Goal: Information Seeking & Learning: Learn about a topic

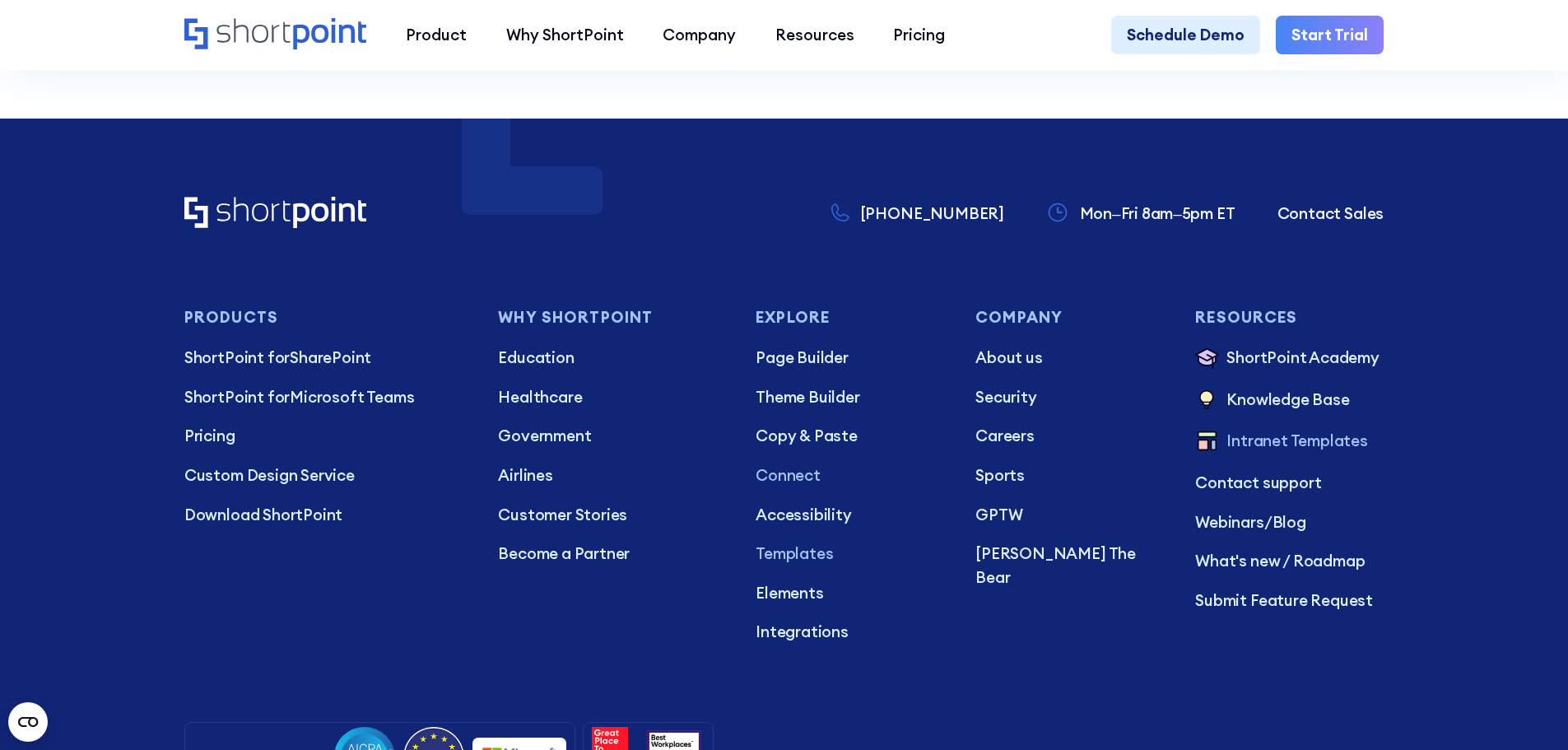
scroll to position [15848, 0]
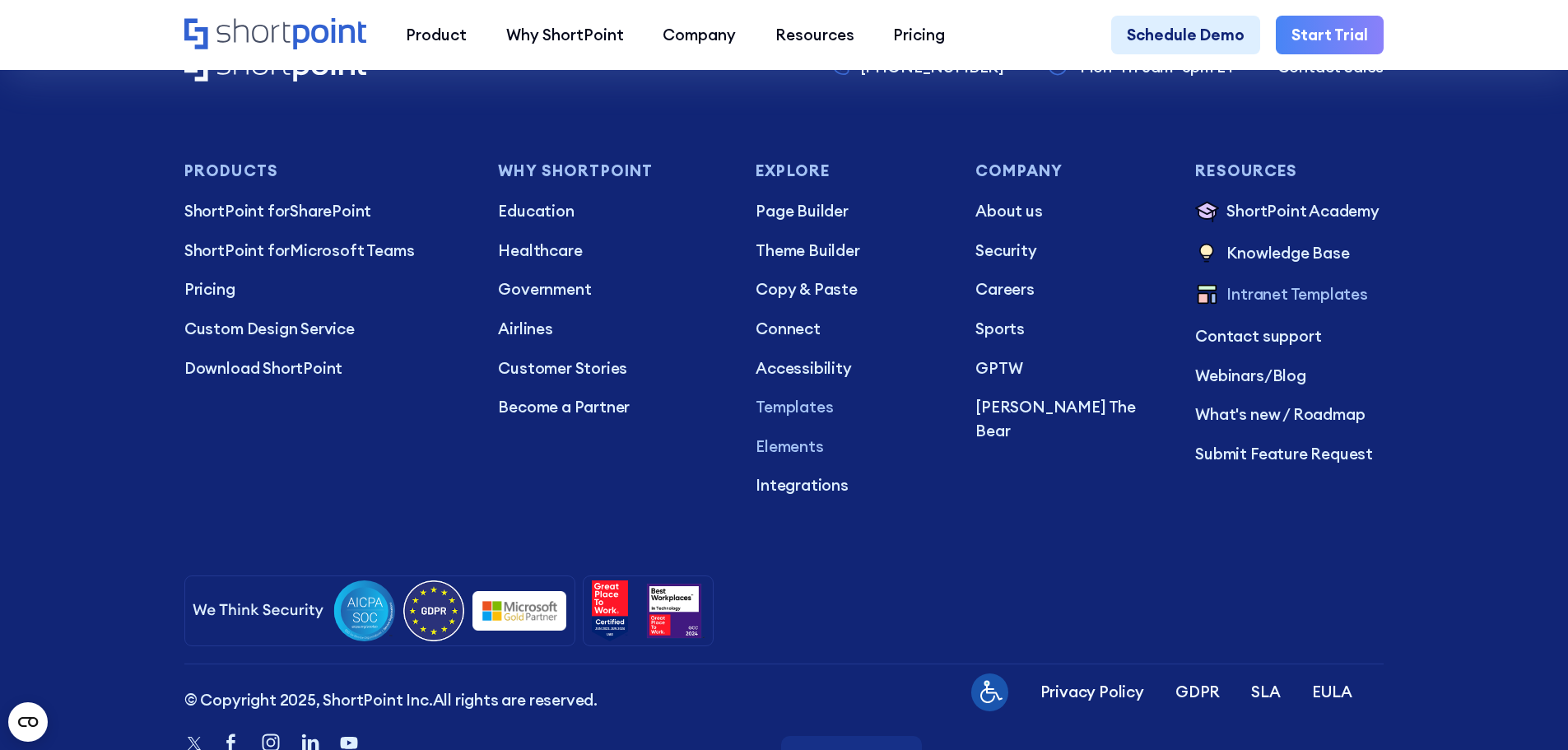
click at [787, 458] on p "Elements" at bounding box center [850, 447] width 188 height 24
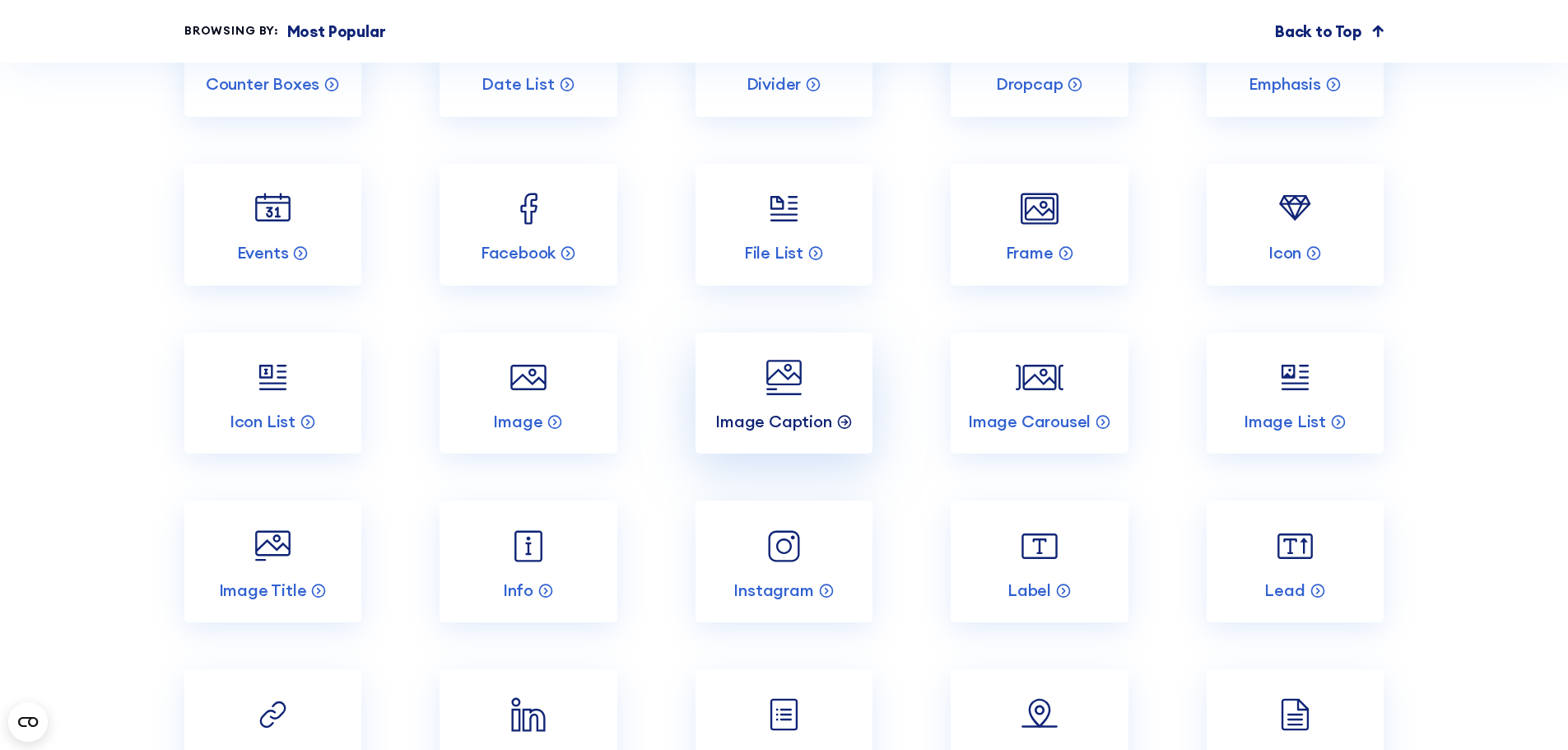
scroll to position [2552, 0]
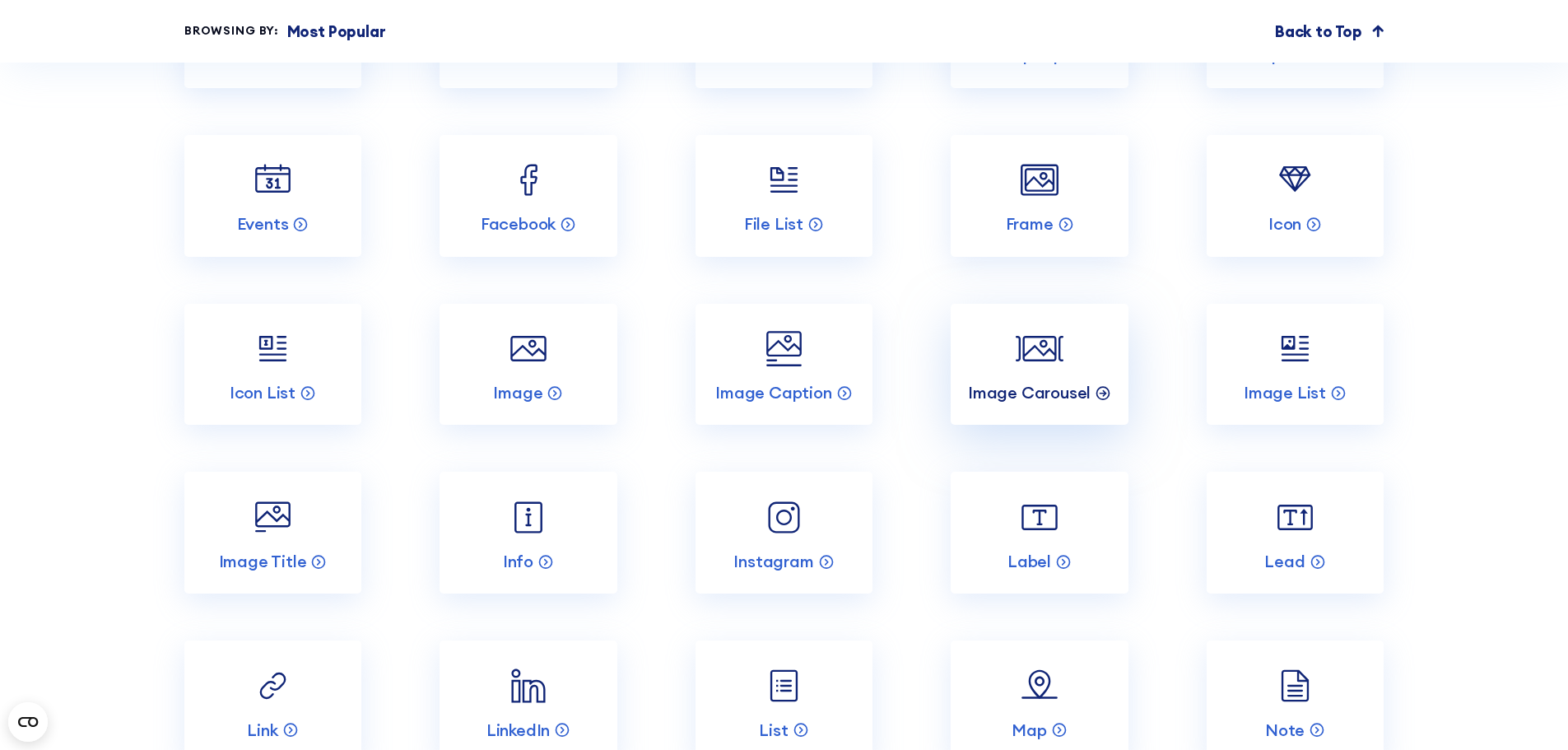
click at [1035, 403] on p "Image Carousel" at bounding box center [1029, 392] width 122 height 22
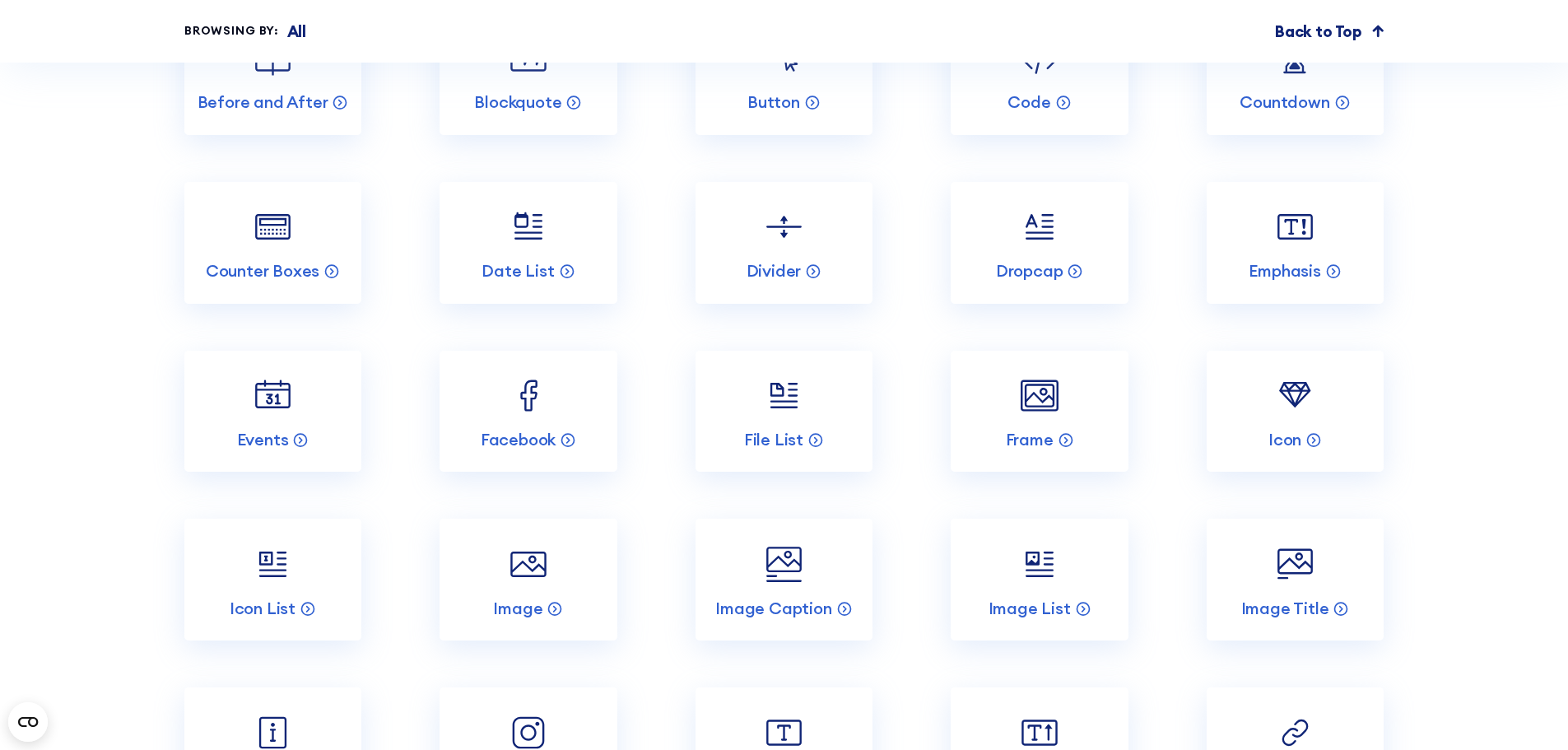
scroll to position [5517, 0]
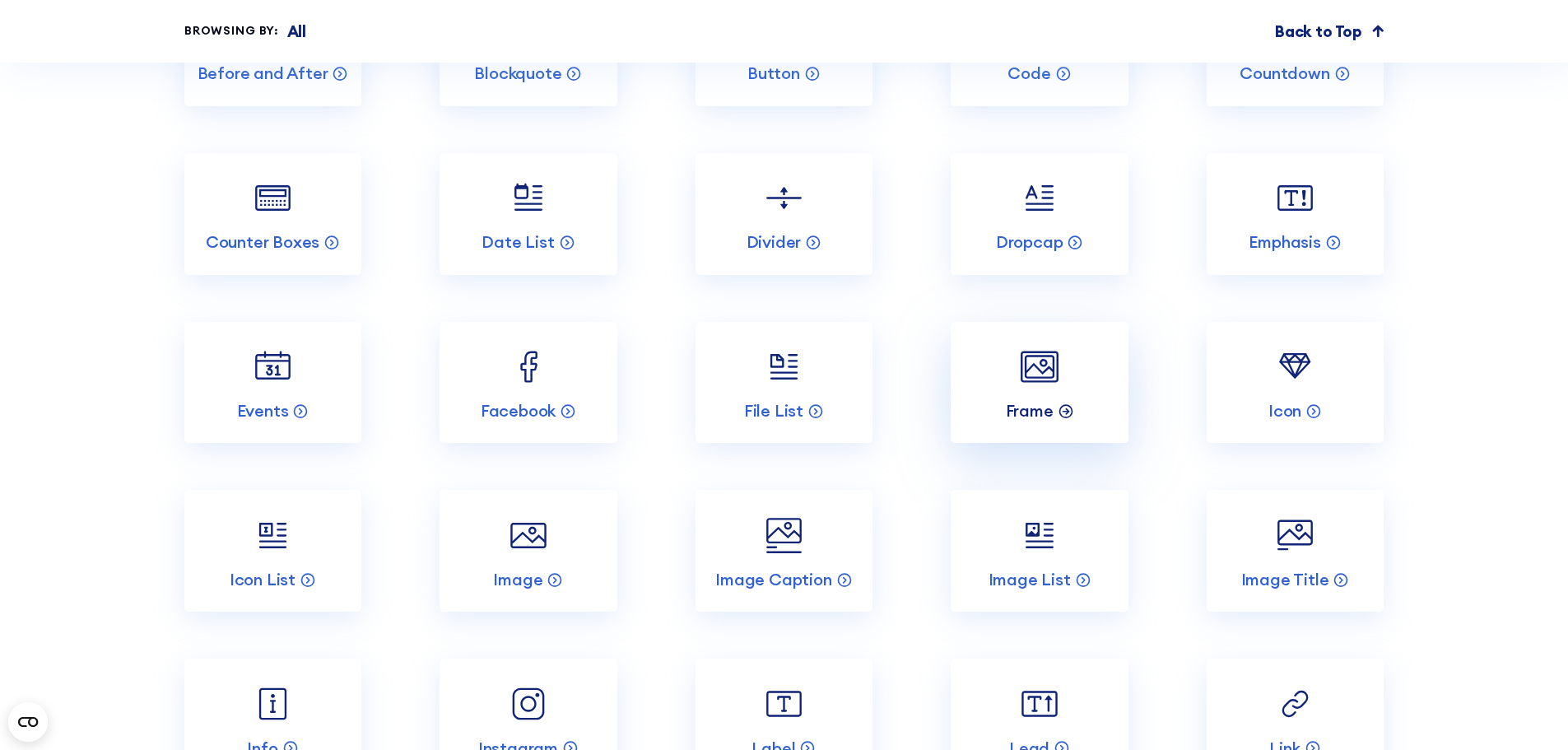
click at [1048, 422] on p "Frame" at bounding box center [1029, 411] width 47 height 22
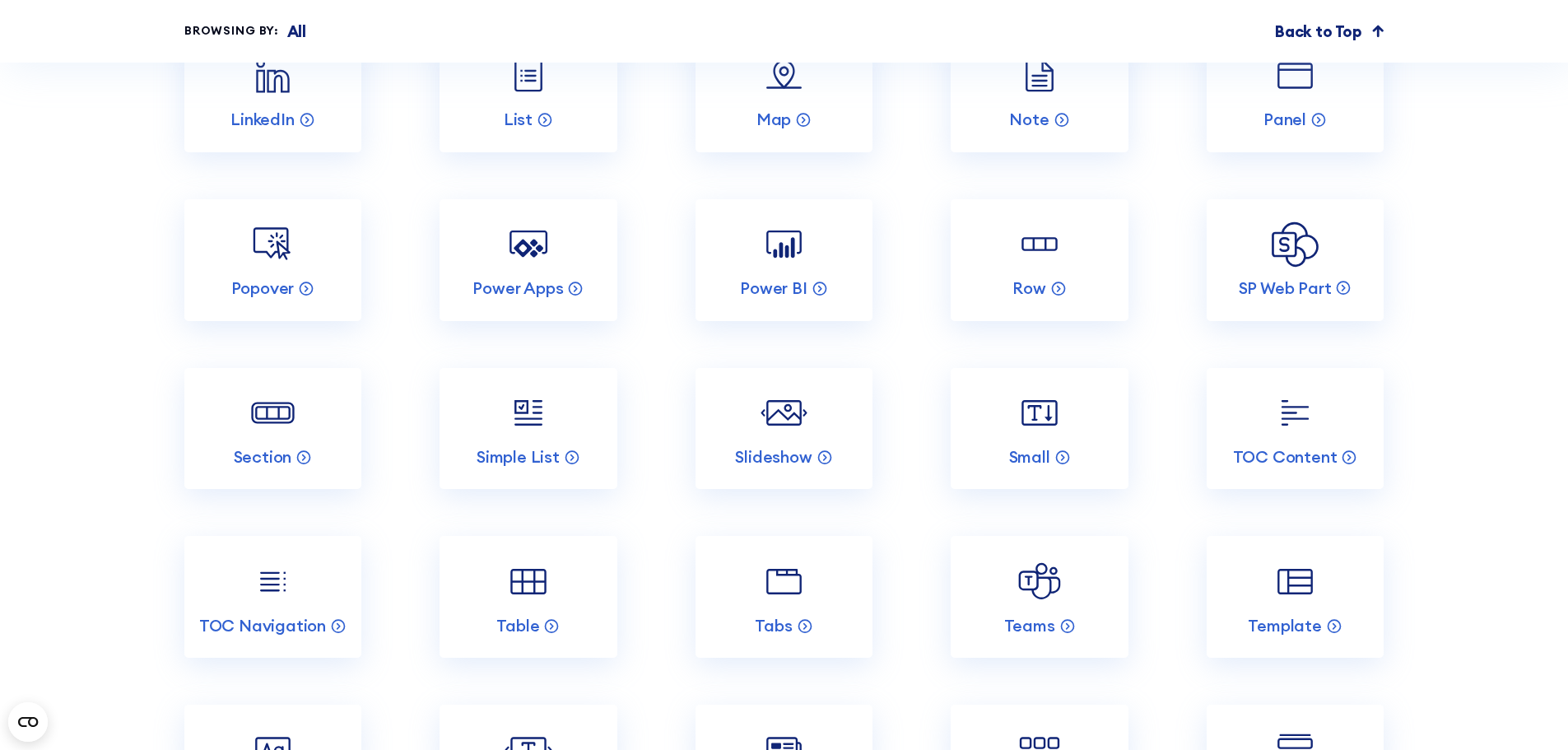
scroll to position [6092, 0]
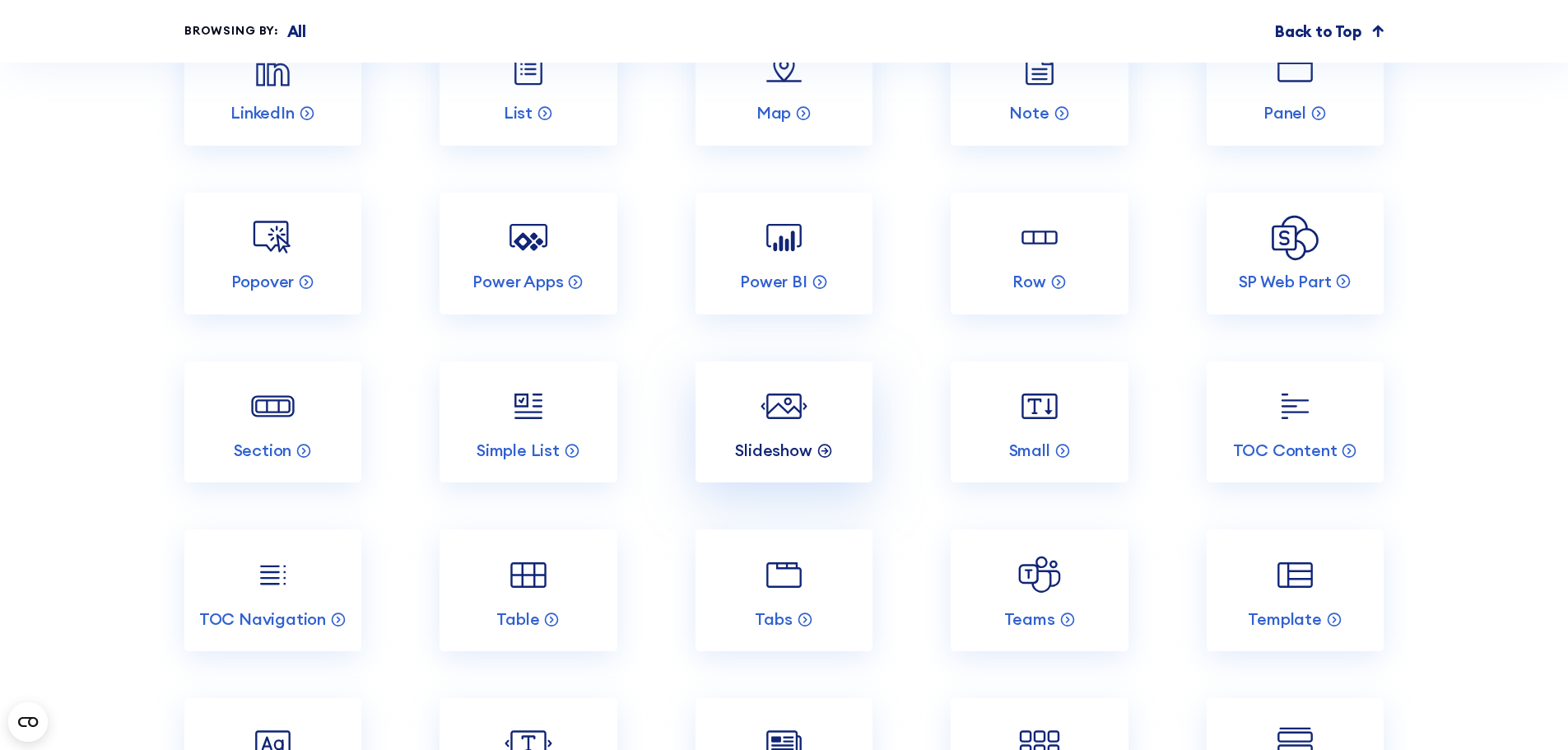
click at [783, 461] on p "Slideshow" at bounding box center [773, 451] width 77 height 22
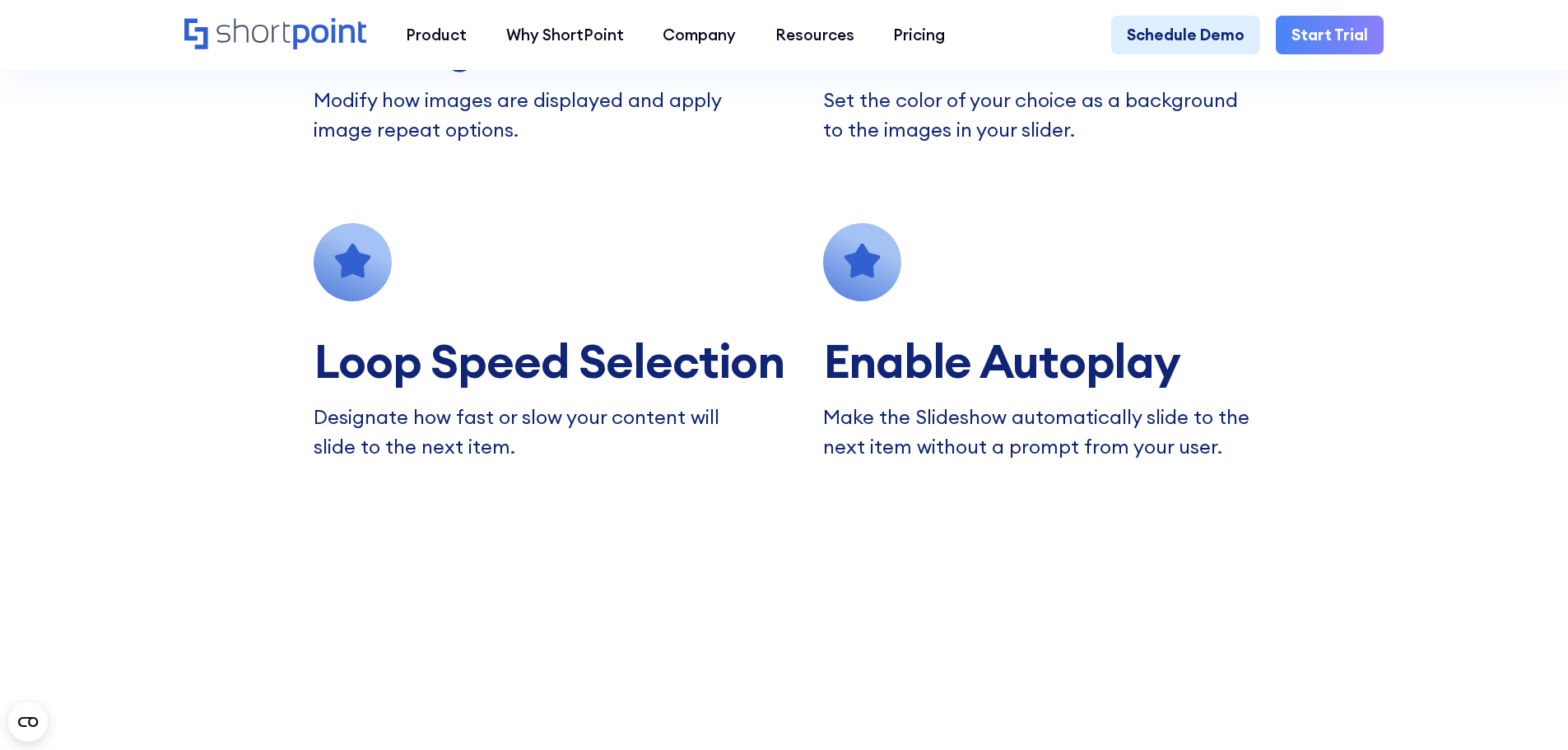
scroll to position [2058, 0]
